Goal: Task Accomplishment & Management: Use online tool/utility

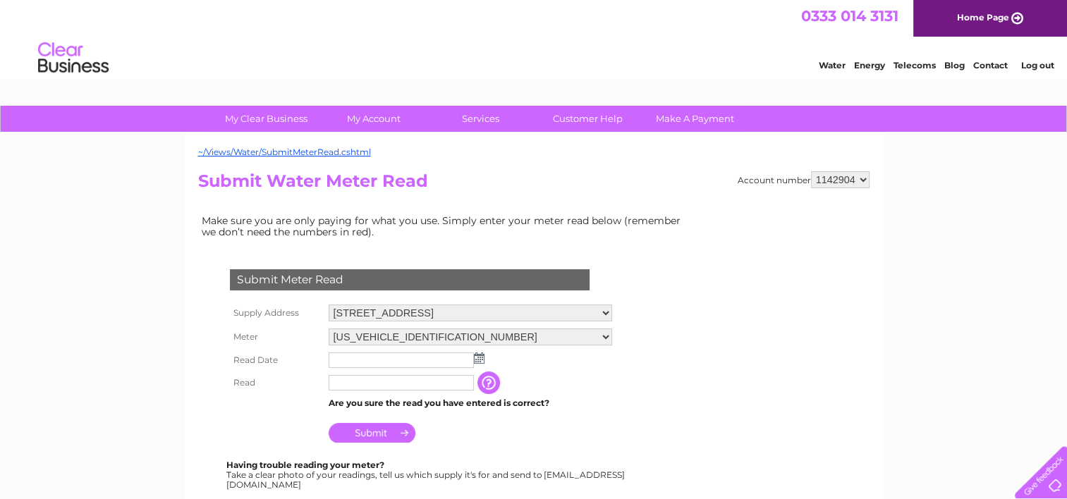
click at [612, 336] on select "06ELSTER24M030078 06ELSTER25M010061" at bounding box center [471, 337] width 284 height 17
click at [612, 336] on select "06ELSTER24M030078 06ELSTER25M010061" at bounding box center [471, 338] width 284 height 18
click at [612, 331] on select "06ELSTER24M030078 06ELSTER25M010061" at bounding box center [471, 338] width 284 height 18
click at [329, 329] on select "06ELSTER24M030078 06ELSTER25M010061" at bounding box center [471, 338] width 284 height 18
click at [610, 333] on select "06ELSTER24M030078 06ELSTER25M010061" at bounding box center [471, 338] width 284 height 18
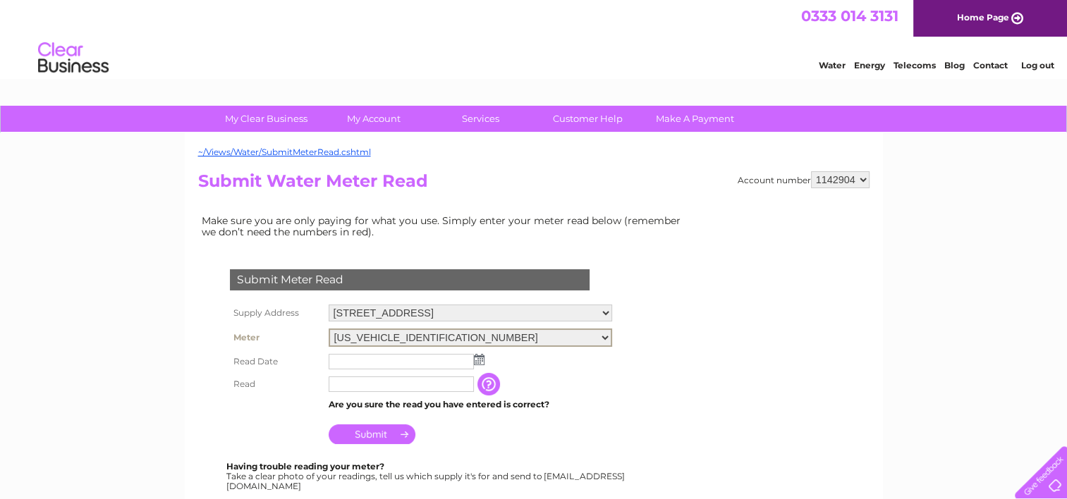
click at [329, 329] on select "06ELSTER24M030078 06ELSTER25M010061" at bounding box center [471, 338] width 284 height 18
click at [569, 375] on td "The reading you have just taken from your water meter. Our records indicate you…" at bounding box center [559, 384] width 113 height 23
click at [612, 334] on select "06ELSTER24M030078 06ELSTER25M010061" at bounding box center [471, 337] width 284 height 17
select select "432665"
click at [329, 329] on select "06ELSTER24M030078 06ELSTER25M010061" at bounding box center [471, 338] width 284 height 18
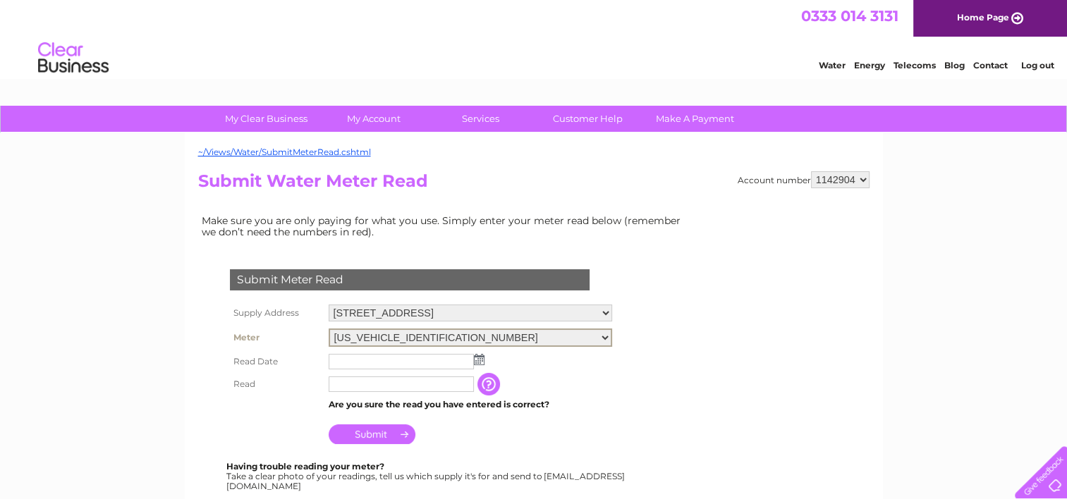
click at [612, 336] on select "06ELSTER24M030078 06ELSTER25M010061" at bounding box center [471, 338] width 284 height 18
click at [633, 330] on form "Submit Meter Read Supply Address Moulded Foams, Wardpark South Industrial Estat…" at bounding box center [445, 464] width 494 height 447
click at [612, 336] on select "[US_VEHICLE_IDENTIFICATION_NUMBER] [US_VEHICLE_IDENTIFICATION_NUMBER]" at bounding box center [471, 337] width 284 height 17
click at [610, 403] on td "Are you sure the read you have entered is correct?" at bounding box center [470, 405] width 291 height 18
click at [612, 336] on select "[US_VEHICLE_IDENTIFICATION_NUMBER] [US_VEHICLE_IDENTIFICATION_NUMBER]" at bounding box center [471, 337] width 284 height 17
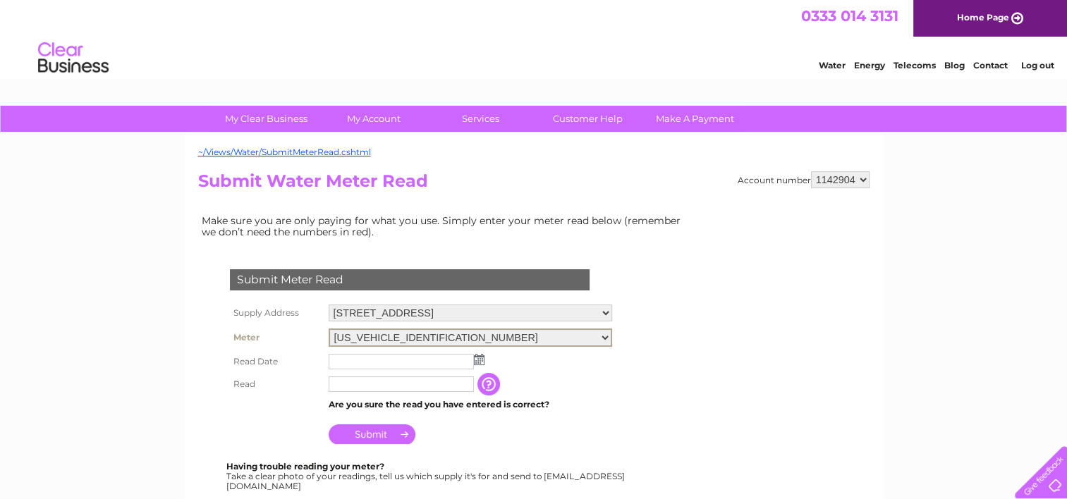
select select "432642"
click at [329, 329] on select "06ELSTER24M030078 06ELSTER25M010061" at bounding box center [471, 338] width 284 height 18
click at [612, 336] on select "[US_VEHICLE_IDENTIFICATION_NUMBER] [US_VEHICLE_IDENTIFICATION_NUMBER]" at bounding box center [471, 337] width 284 height 17
click at [612, 336] on select "06ELSTER24M030078 06ELSTER25M010061" at bounding box center [471, 337] width 284 height 17
click at [612, 339] on select "06ELSTER24M030078 06ELSTER25M010061" at bounding box center [471, 338] width 284 height 18
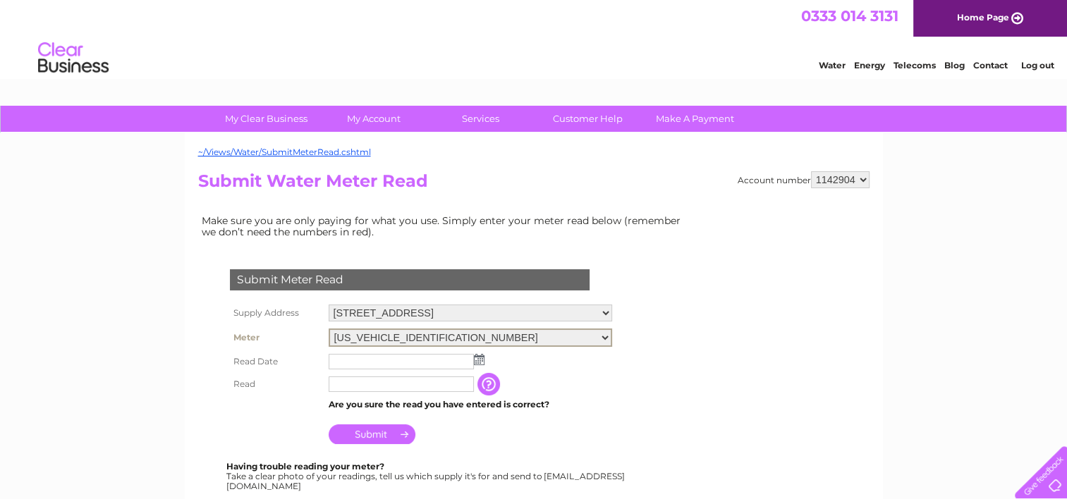
click at [612, 313] on select "Moulded Foams, Wardpark South Industrial Estate, Cumbernauld, Glasgow, G67 3JZ" at bounding box center [471, 313] width 284 height 17
click at [864, 182] on select "975063 1092086 1142891 1142904" at bounding box center [840, 179] width 59 height 17
select select "1142891"
click at [811, 171] on select "975063 1092086 1142891 1142904" at bounding box center [840, 179] width 59 height 17
click at [480, 358] on img at bounding box center [479, 358] width 11 height 11
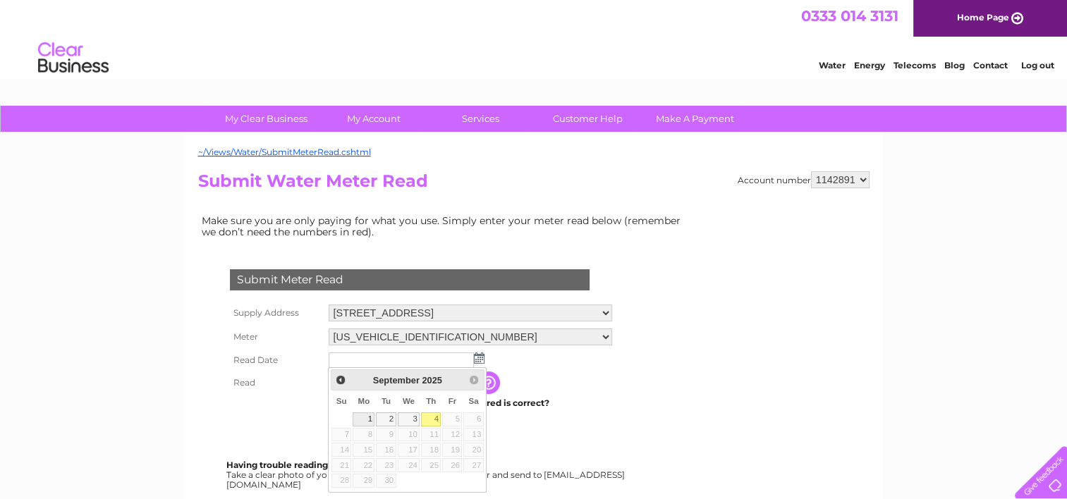
click at [363, 420] on link "1" at bounding box center [364, 420] width 22 height 14
type input "2025/09/01"
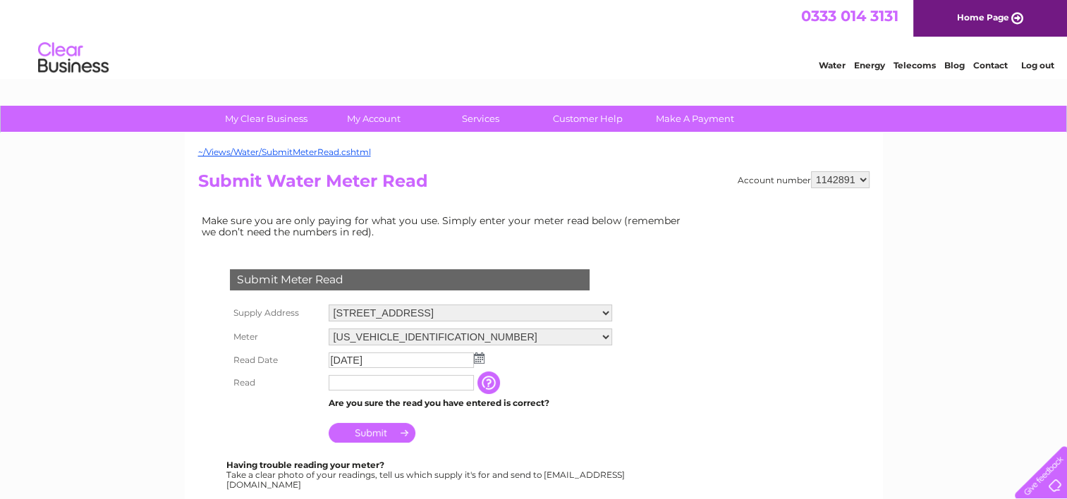
click at [370, 376] on input "text" at bounding box center [401, 383] width 145 height 16
click at [348, 382] on input "text" at bounding box center [402, 383] width 147 height 17
click at [600, 333] on select "06ELSTER15M262423" at bounding box center [471, 337] width 284 height 17
click at [604, 332] on select "06ELSTER15M262423" at bounding box center [471, 338] width 284 height 18
click at [604, 333] on select "06ELSTER15M262423" at bounding box center [471, 338] width 284 height 18
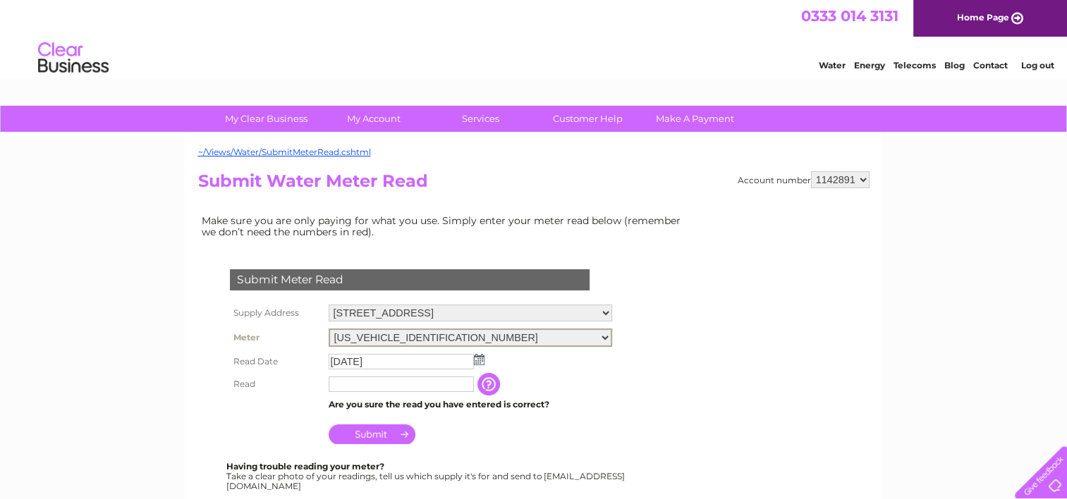
click at [600, 336] on select "06ELSTER15M262423" at bounding box center [471, 338] width 284 height 18
click at [860, 181] on select "975063 1092086 1142891 1142904" at bounding box center [840, 179] width 59 height 17
select select "1142904"
click at [811, 171] on select "975063 1092086 1142891 1142904" at bounding box center [840, 179] width 59 height 17
click at [612, 333] on select "06ELSTER24M030078 06ELSTER25M010061" at bounding box center [471, 337] width 284 height 17
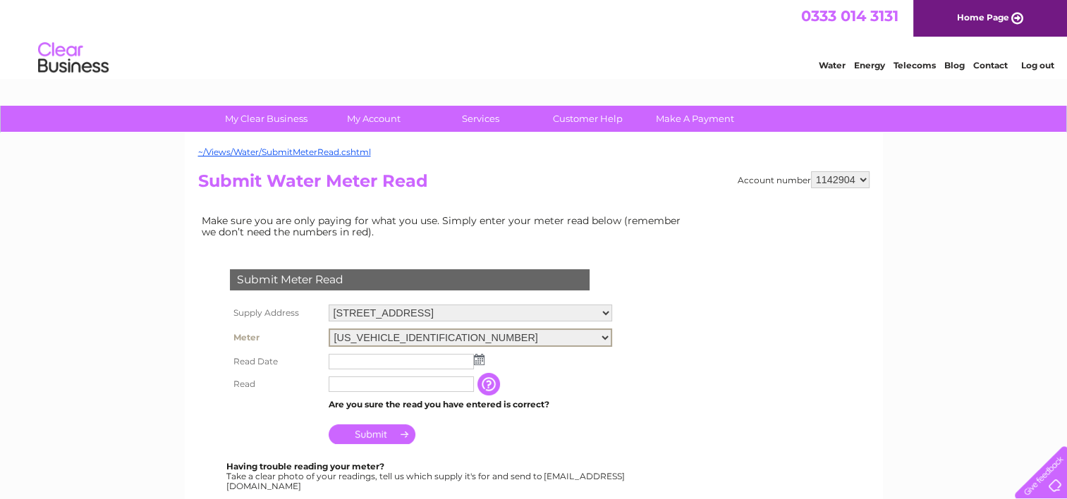
click at [329, 329] on select "06ELSTER24M030078 06ELSTER25M010061" at bounding box center [471, 338] width 284 height 18
click at [485, 360] on td at bounding box center [470, 360] width 291 height 23
click at [480, 360] on img at bounding box center [479, 358] width 11 height 11
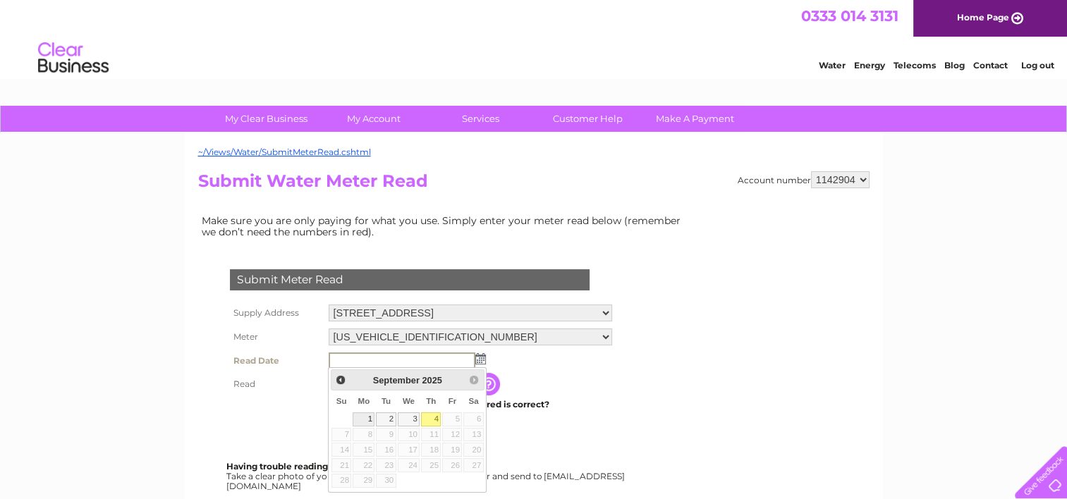
click at [365, 418] on link "1" at bounding box center [364, 420] width 22 height 14
type input "[DATE]"
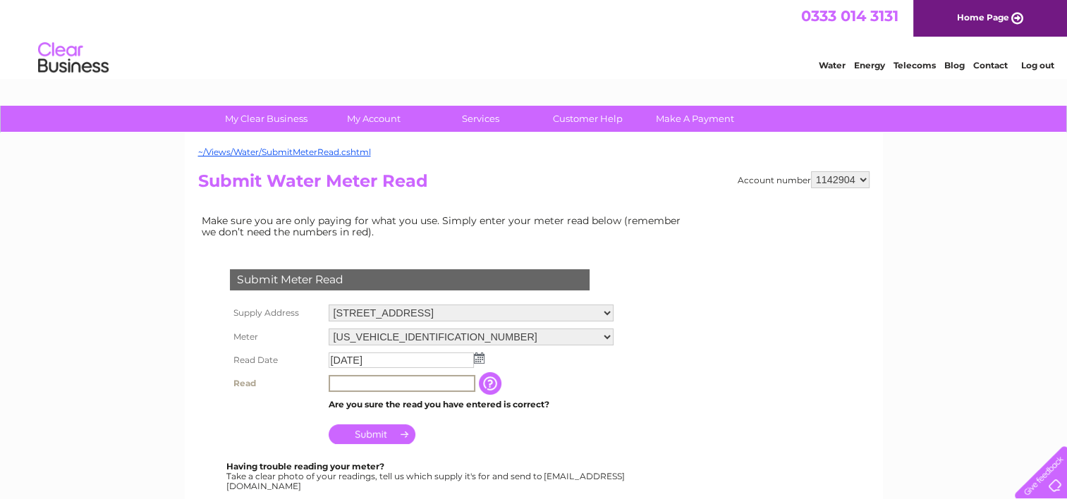
click at [384, 381] on input "text" at bounding box center [402, 383] width 147 height 17
click at [432, 382] on input "54" at bounding box center [402, 383] width 147 height 17
type input "54"
click at [398, 437] on input "Submit" at bounding box center [372, 435] width 87 height 20
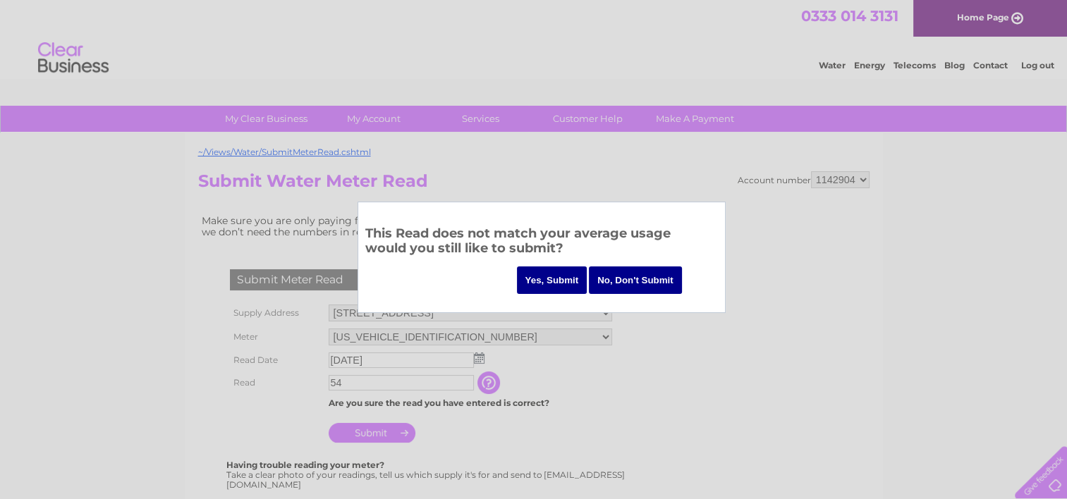
click at [540, 283] on input "Yes, Submit" at bounding box center [552, 281] width 71 height 28
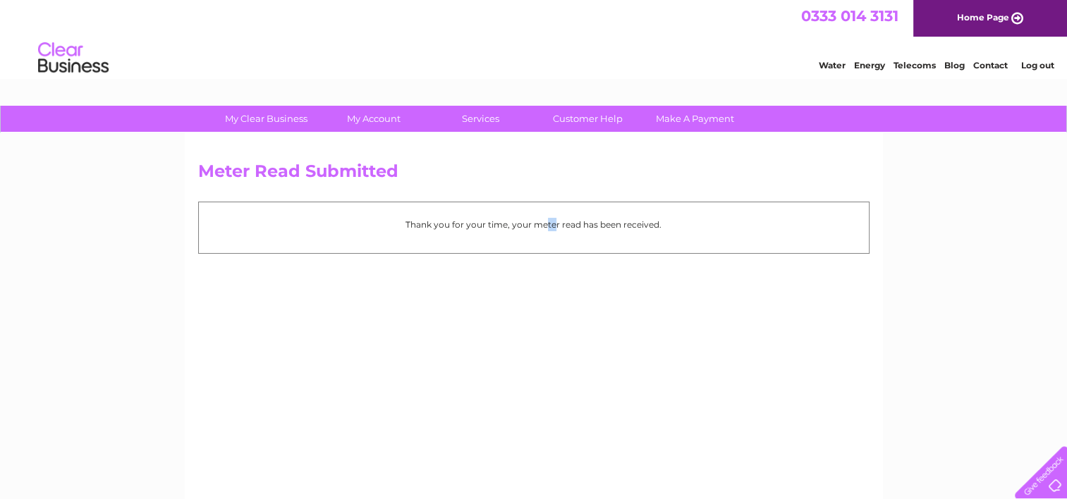
click at [515, 299] on div "Meter Read Submitted Thank you for your time, your meter read has been received." at bounding box center [534, 330] width 698 height 395
drag, startPoint x: 515, startPoint y: 299, endPoint x: 485, endPoint y: 118, distance: 183.8
click at [485, 118] on link "Services" at bounding box center [481, 119] width 116 height 26
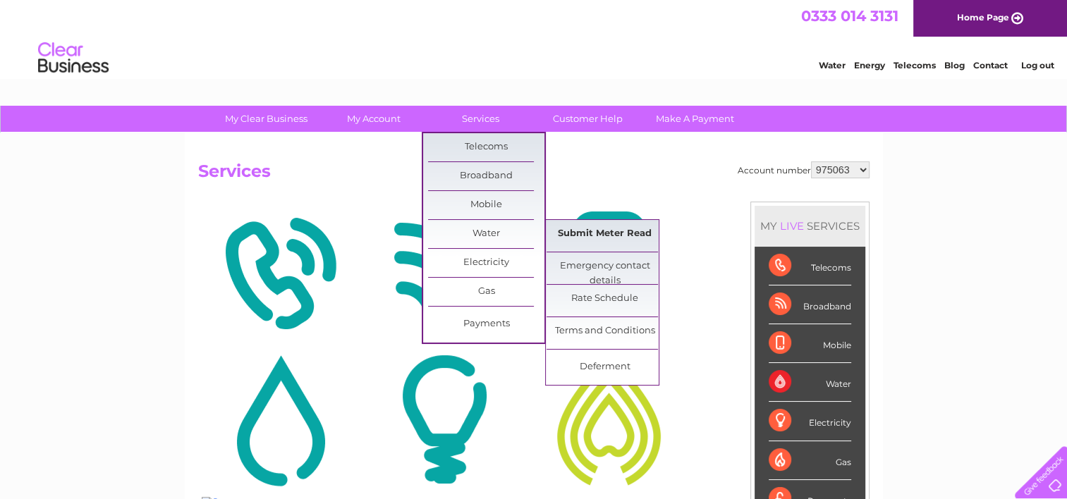
click at [620, 229] on link "Submit Meter Read" at bounding box center [605, 234] width 116 height 28
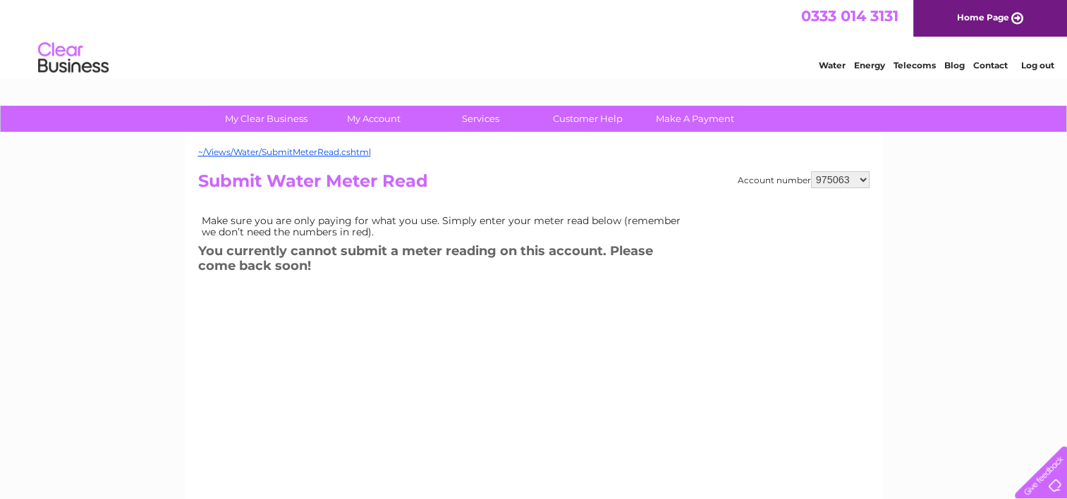
click at [863, 175] on select "975063 1092086 1142891 1142904" at bounding box center [840, 179] width 59 height 17
select select "1092086"
click at [811, 171] on select "975063 1092086 1142891 1142904" at bounding box center [840, 179] width 59 height 17
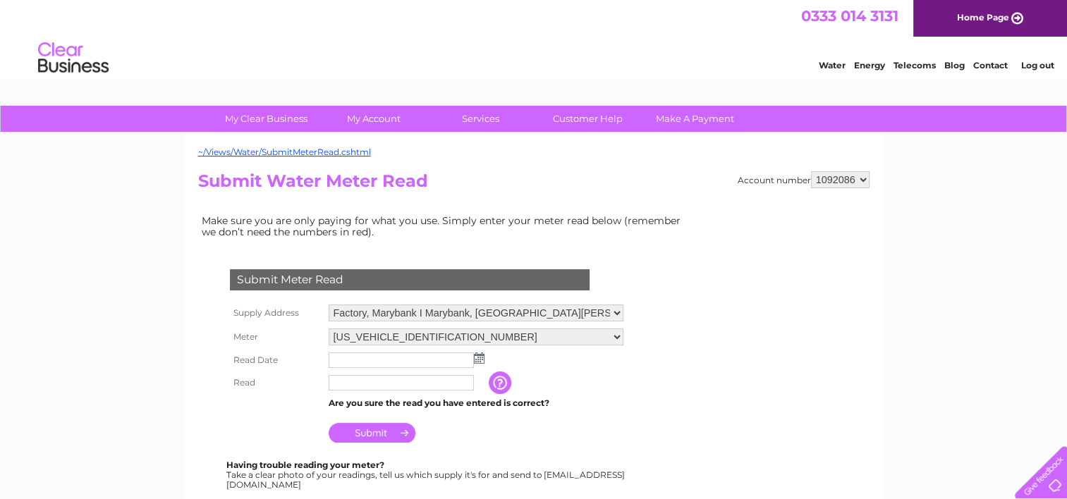
click at [605, 313] on select "Factory, Marybank I Marybank, [GEOGRAPHIC_DATA][PERSON_NAME], HS2 0DB" at bounding box center [476, 313] width 295 height 17
click at [604, 308] on select "Factory, Marybank I Marybank, [GEOGRAPHIC_DATA][PERSON_NAME], HS2 0DB" at bounding box center [476, 314] width 295 height 18
drag, startPoint x: 604, startPoint y: 312, endPoint x: 622, endPoint y: 293, distance: 27.0
click at [604, 312] on select "Factory, Marybank I Marybank, [GEOGRAPHIC_DATA][PERSON_NAME], HS2 0DB" at bounding box center [476, 314] width 295 height 18
click at [386, 348] on tbody "Supply Address [STREET_ADDRESS][PERSON_NAME] Meter [US_VEHICLE_IDENTIFICATION_N…" at bounding box center [426, 374] width 401 height 147
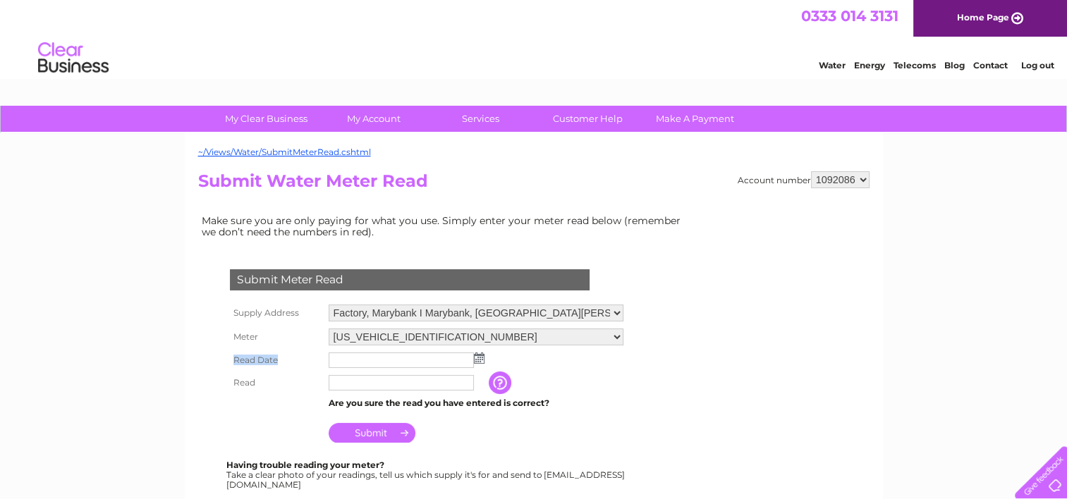
drag, startPoint x: 386, startPoint y: 348, endPoint x: 373, endPoint y: 358, distance: 16.1
click at [373, 358] on input "text" at bounding box center [401, 361] width 145 height 16
click at [358, 361] on input "text" at bounding box center [402, 361] width 147 height 17
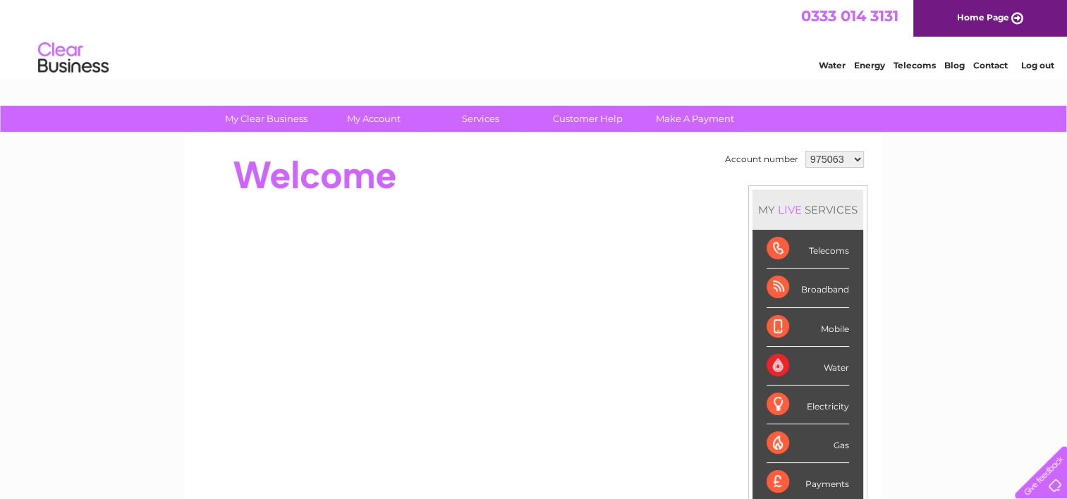
click at [855, 159] on select "975063 1092086 1142891 1142904" at bounding box center [835, 159] width 59 height 17
select select "1142891"
click at [806, 151] on select "975063 1092086 1142891 1142904" at bounding box center [835, 159] width 59 height 17
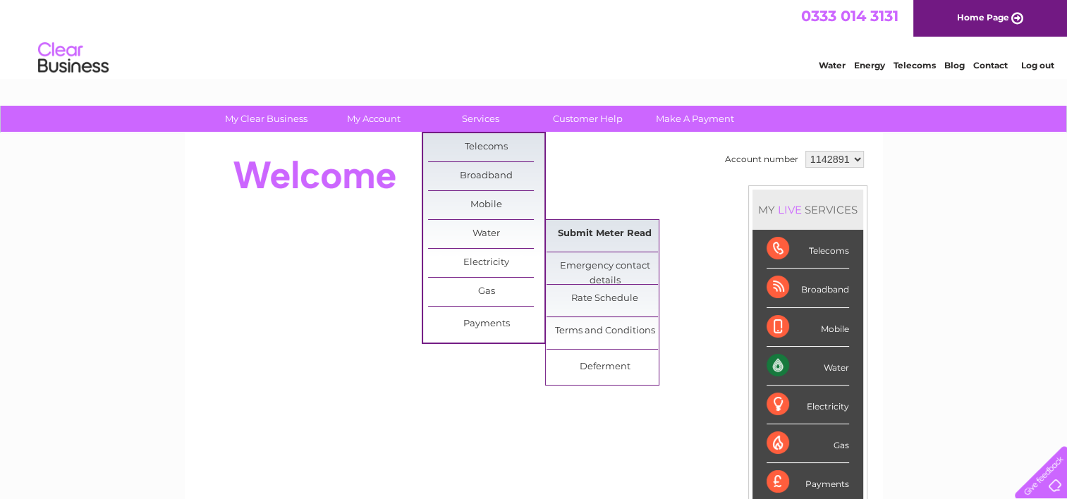
click at [578, 235] on link "Submit Meter Read" at bounding box center [605, 234] width 116 height 28
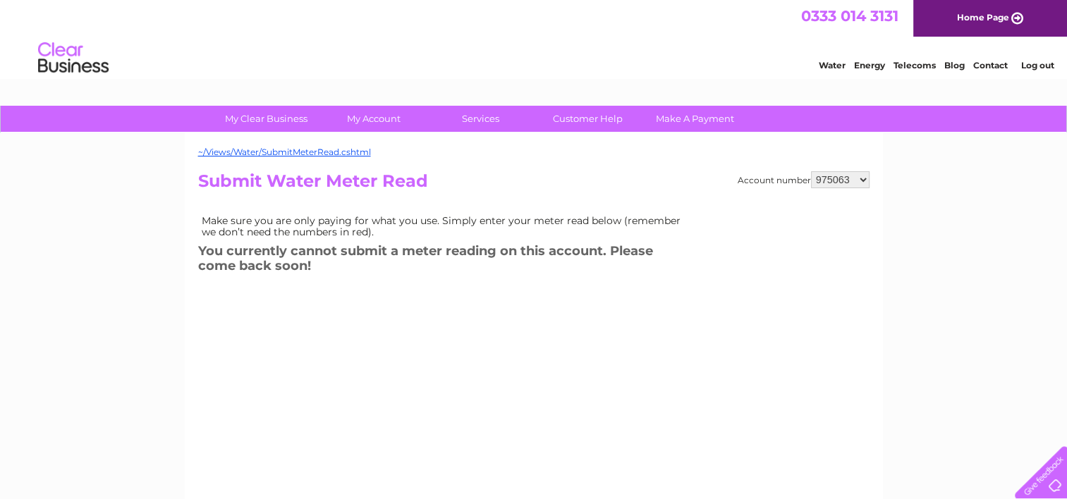
click at [866, 174] on select "975063 1092086 1142891 1142904" at bounding box center [840, 179] width 59 height 17
select select "1142891"
click at [811, 171] on select "975063 1092086 1142891 1142904" at bounding box center [840, 179] width 59 height 17
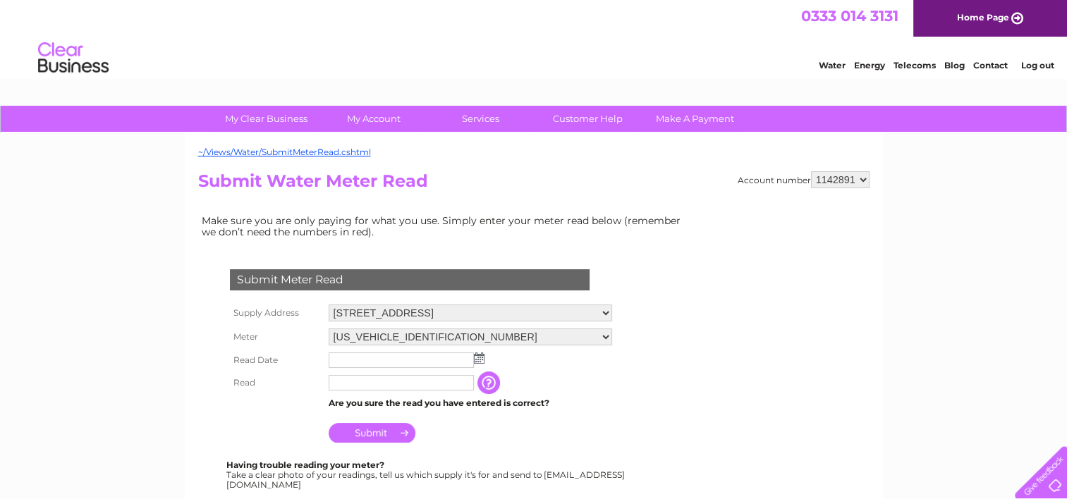
click at [481, 357] on img at bounding box center [479, 358] width 11 height 11
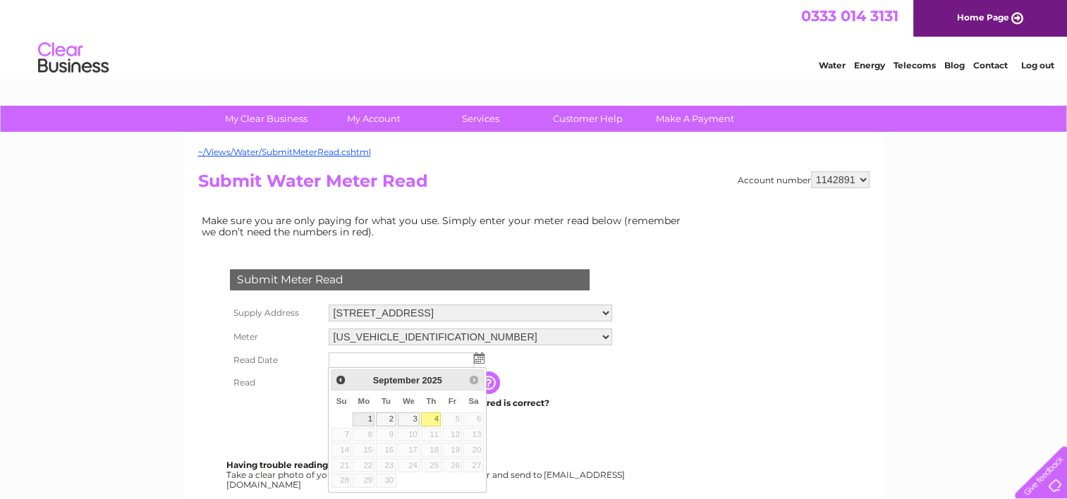
click at [362, 414] on link "1" at bounding box center [364, 420] width 22 height 14
type input "[DATE]"
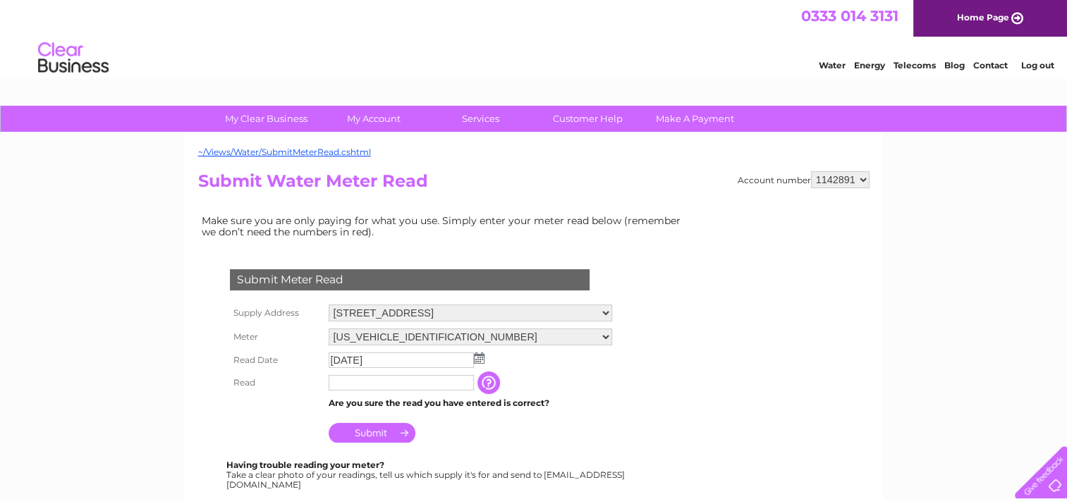
click at [370, 384] on input "text" at bounding box center [401, 383] width 145 height 16
click at [358, 382] on input "text" at bounding box center [401, 383] width 145 height 16
click at [395, 386] on input "51677" at bounding box center [402, 383] width 147 height 17
type input "51677"
click at [372, 437] on input "Submit" at bounding box center [372, 435] width 87 height 20
